Goal: Information Seeking & Learning: Check status

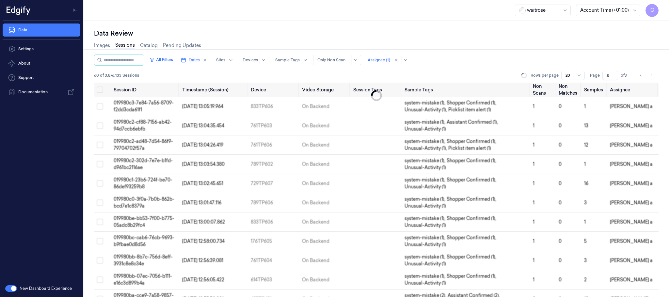
scroll to position [206, 0]
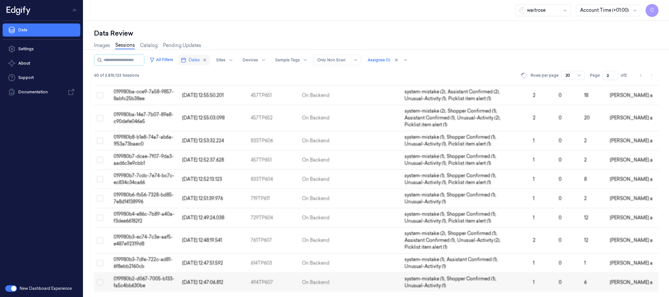
click at [200, 60] on span "Dates" at bounding box center [194, 60] width 11 height 6
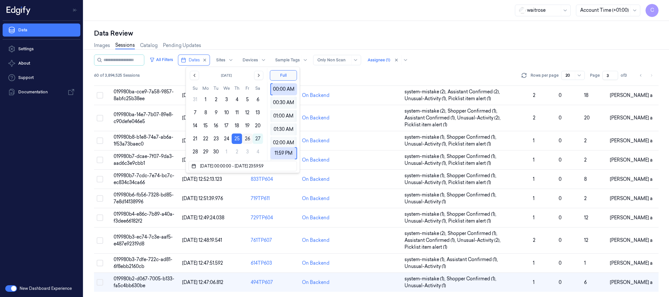
click at [248, 138] on button "26" at bounding box center [247, 139] width 10 height 10
click at [247, 139] on button "26" at bounding box center [247, 139] width 10 height 10
type input "[DATE] 00:00:00 - [DATE] 23:59:59"
click at [338, 33] on div "Data Review" at bounding box center [376, 33] width 565 height 9
type input "1"
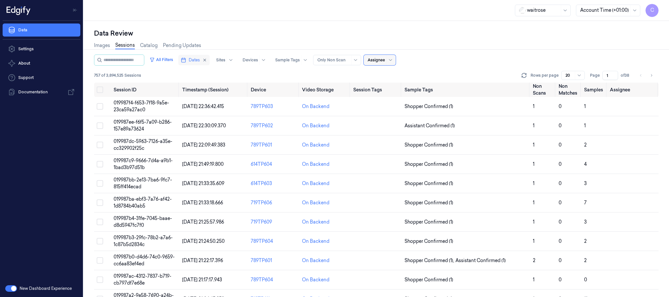
click at [198, 60] on span "Dates" at bounding box center [194, 60] width 11 height 6
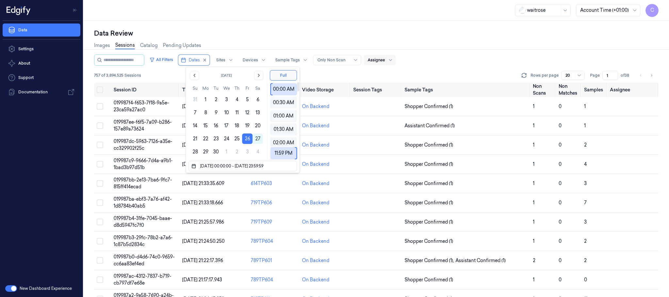
click at [315, 15] on div "waitrose Account Time (+01:00) C" at bounding box center [377, 10] width 586 height 21
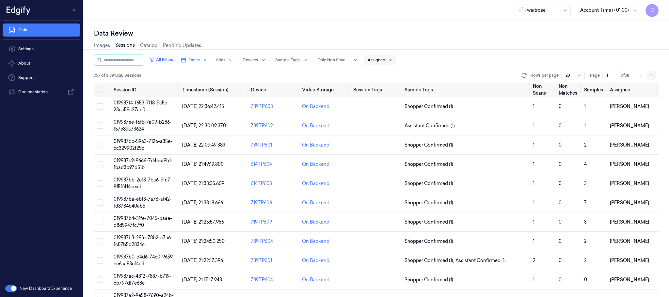
click at [651, 75] on icon "Go to next page" at bounding box center [652, 75] width 4 height 5
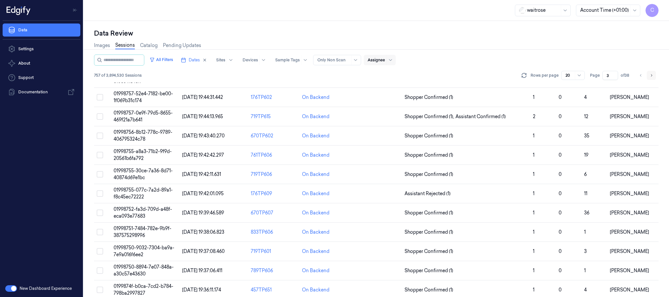
scroll to position [192, 0]
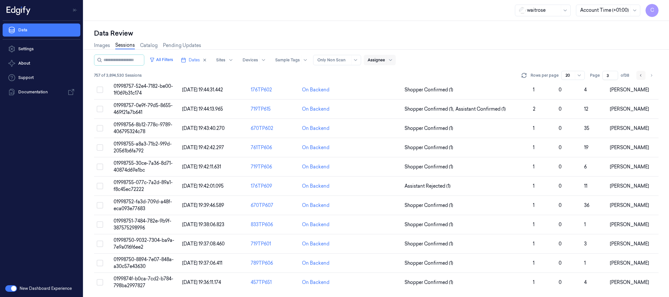
click at [639, 76] on icon "Go to previous page" at bounding box center [641, 75] width 4 height 5
click at [655, 76] on button "Go to next page" at bounding box center [651, 75] width 9 height 9
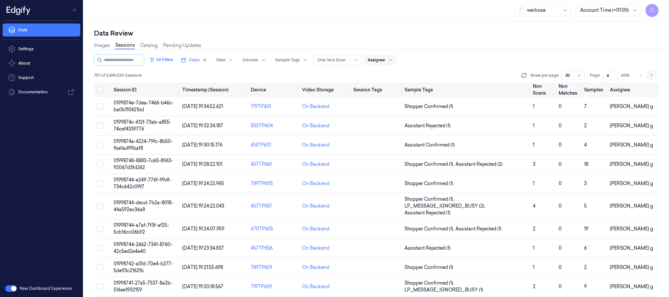
click at [656, 76] on button "Go to next page" at bounding box center [651, 75] width 9 height 9
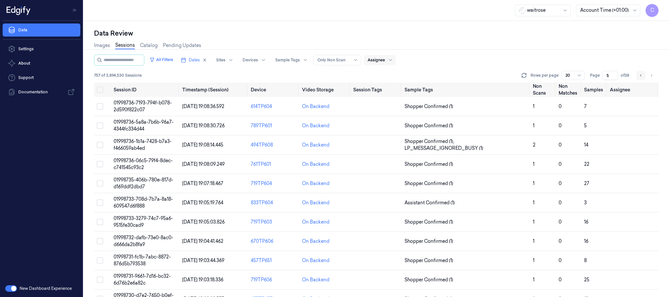
click at [641, 74] on icon "Go to previous page" at bounding box center [641, 75] width 4 height 5
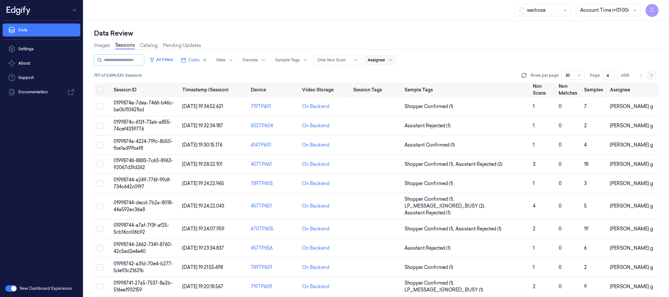
click at [653, 76] on icon "Go to next page" at bounding box center [652, 75] width 4 height 5
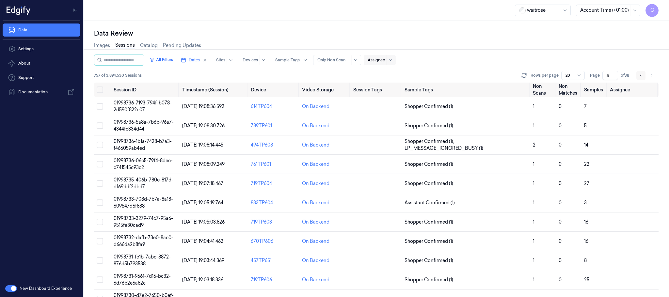
click at [641, 76] on icon "Go to previous page" at bounding box center [640, 75] width 1 height 2
type input "4"
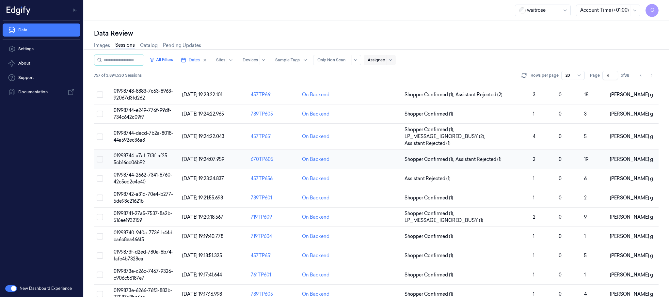
scroll to position [98, 0]
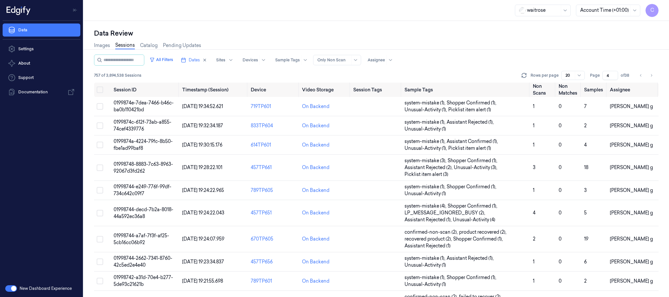
scroll to position [105, 0]
